Goal: Task Accomplishment & Management: Manage account settings

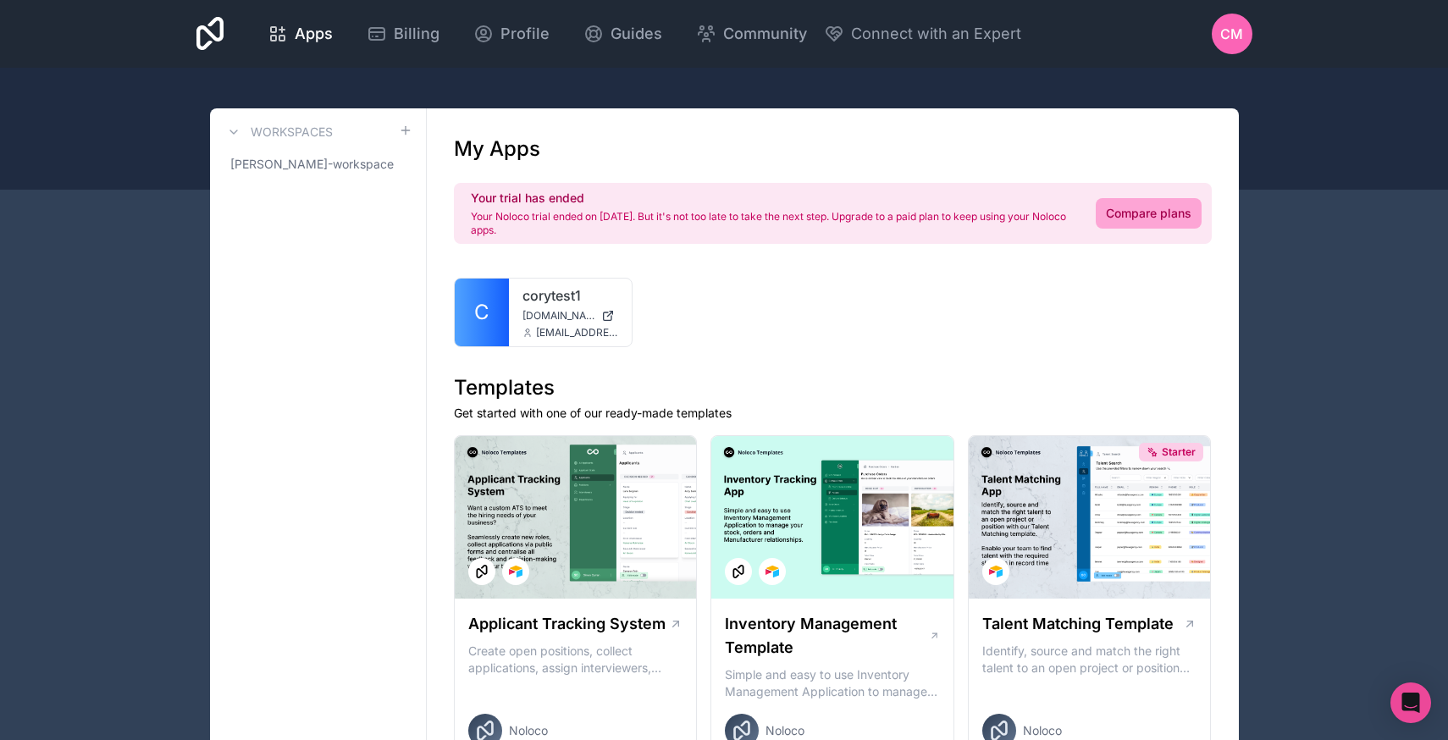
click at [1234, 36] on span "CM" at bounding box center [1231, 34] width 23 height 20
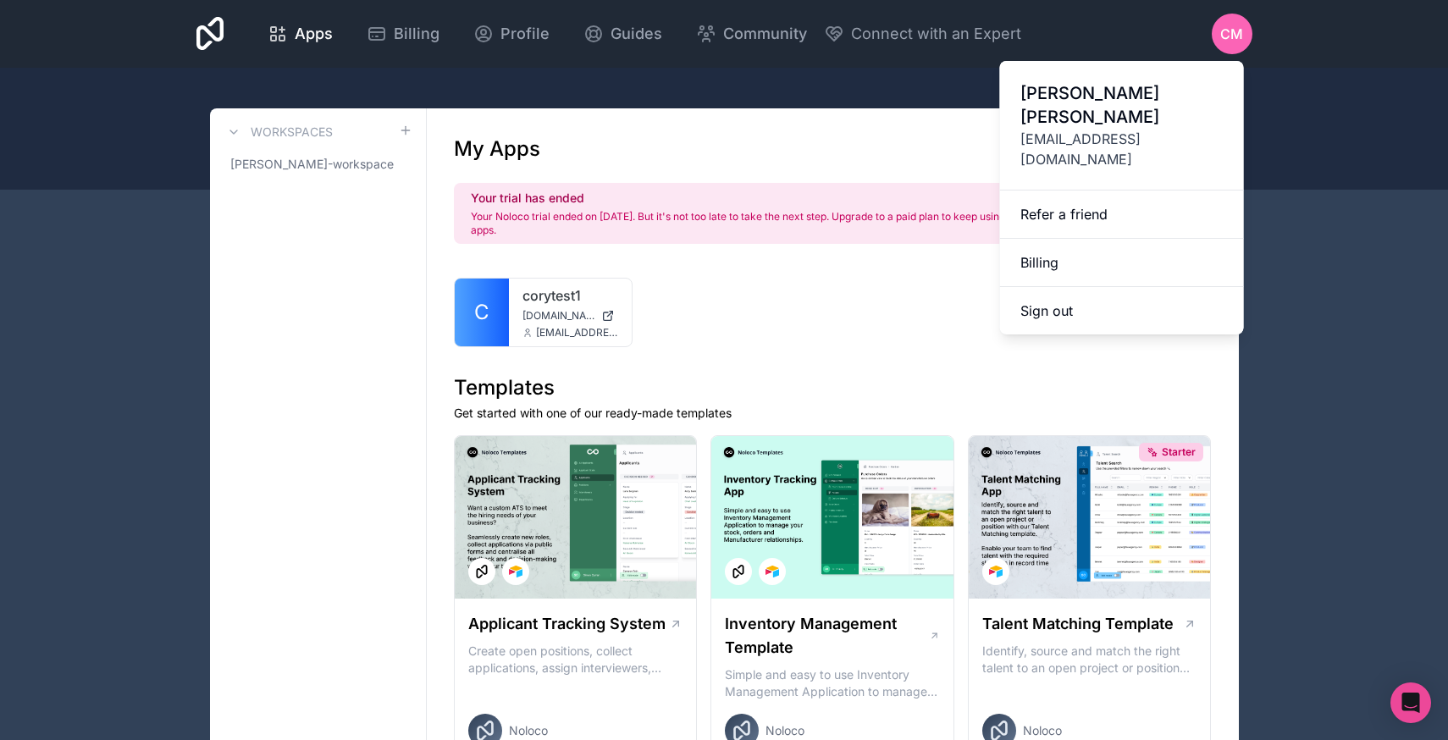
click at [1125, 287] on button "Sign out" at bounding box center [1122, 310] width 244 height 47
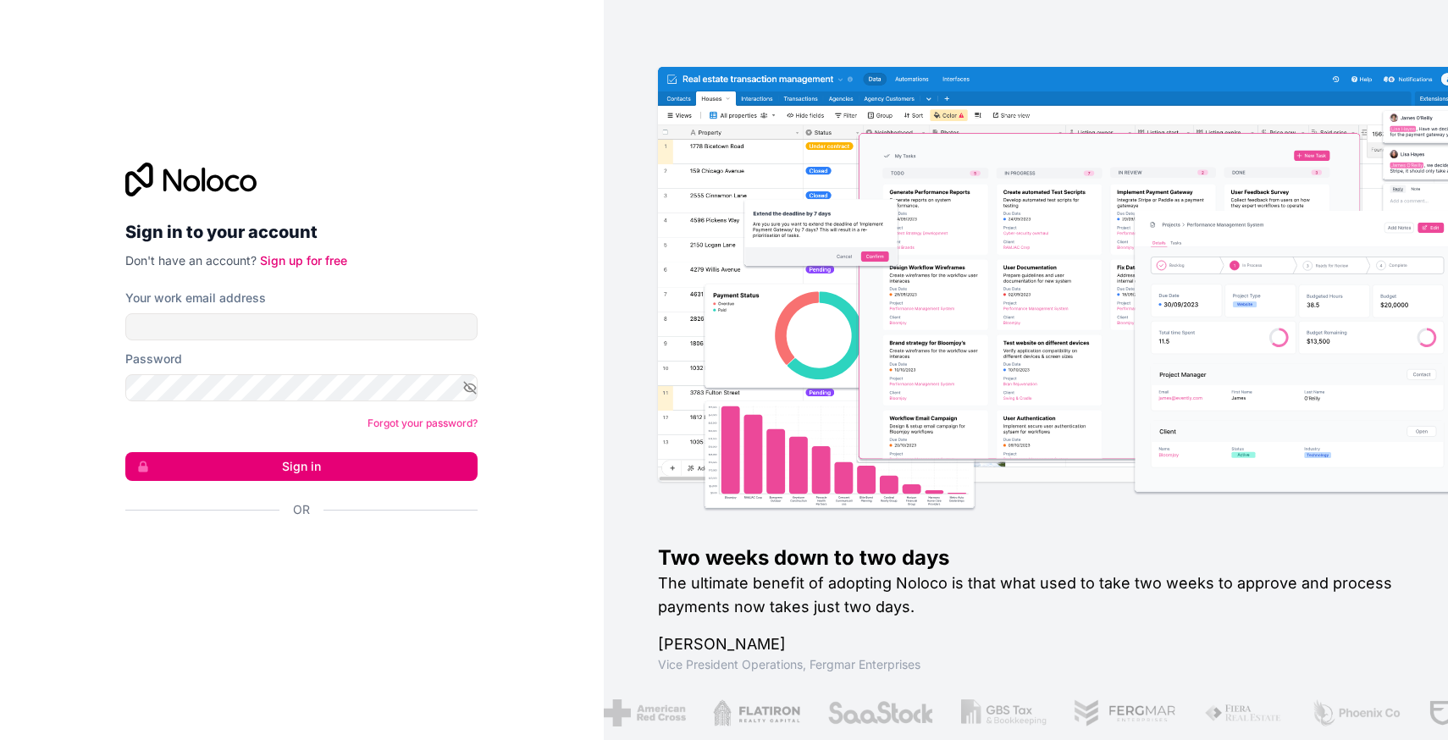
click at [478, 328] on nordpass-icon at bounding box center [478, 326] width 0 height 27
click at [0, 739] on nordpass-autofill-portal at bounding box center [0, 740] width 0 height 0
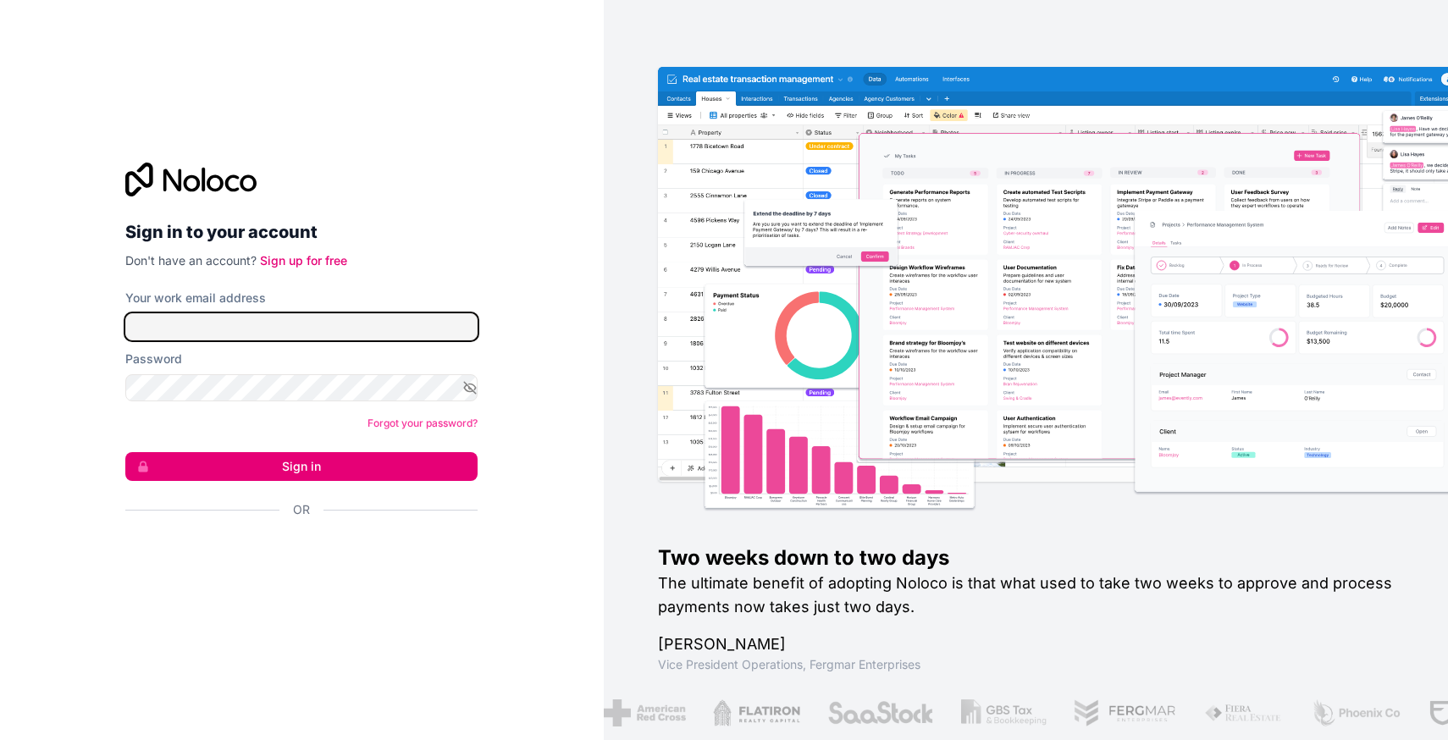
type input "[EMAIL_ADDRESS][DOMAIN_NAME]"
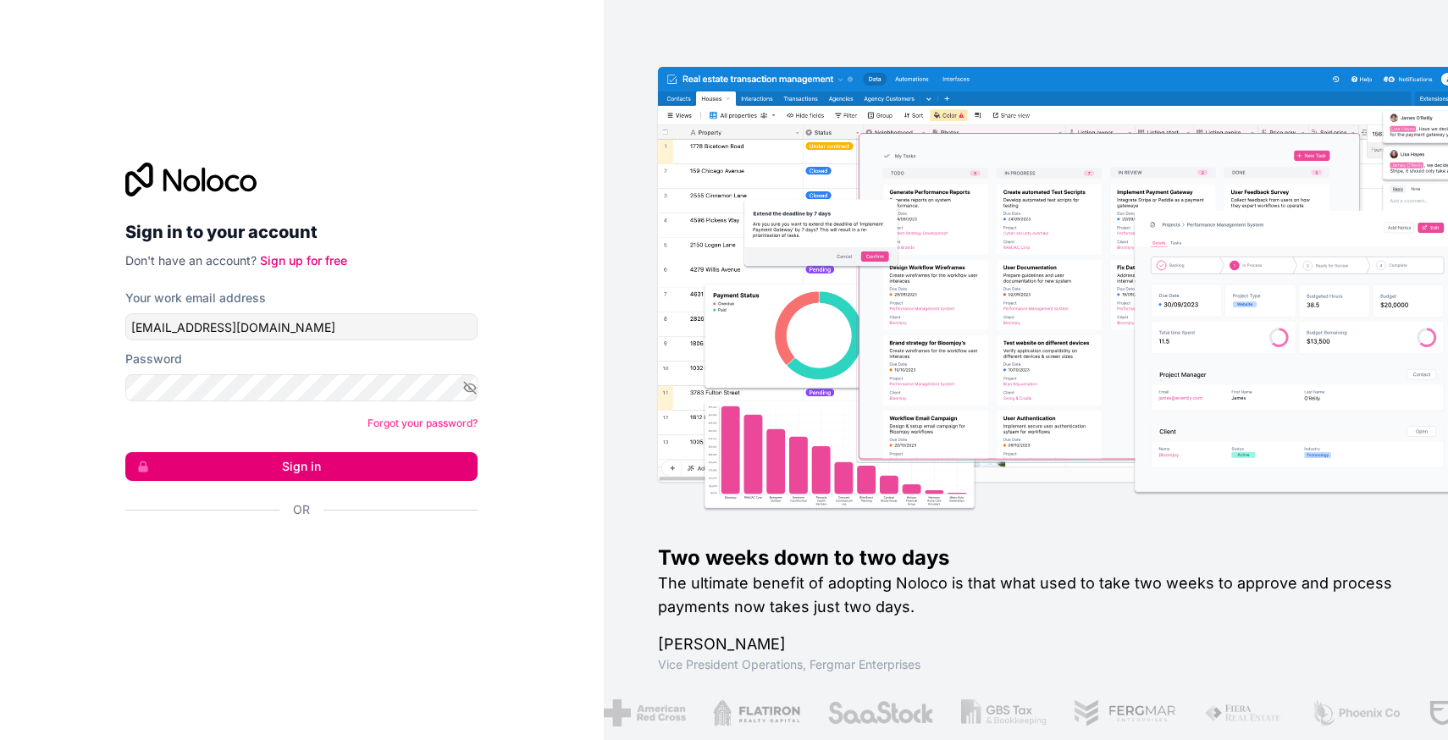
click at [287, 455] on button "Sign in" at bounding box center [301, 466] width 352 height 29
